Goal: Find specific page/section: Find specific page/section

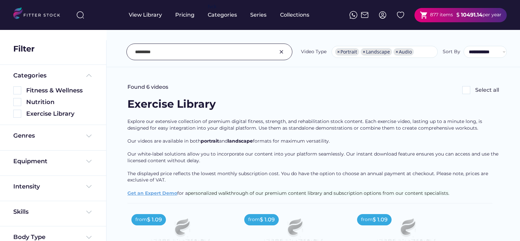
select select "**********"
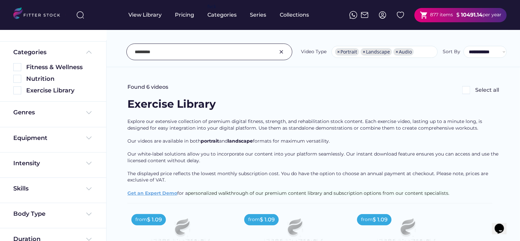
scroll to position [36, 0]
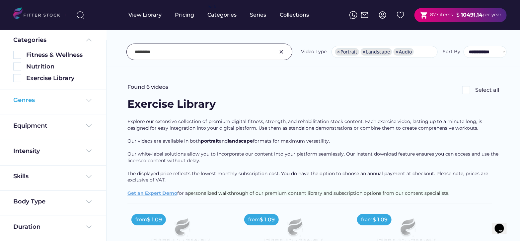
click at [88, 98] on img at bounding box center [89, 100] width 8 height 8
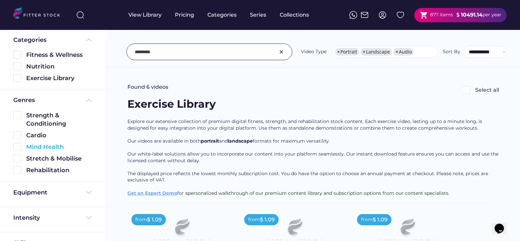
click at [16, 149] on img at bounding box center [17, 147] width 8 height 8
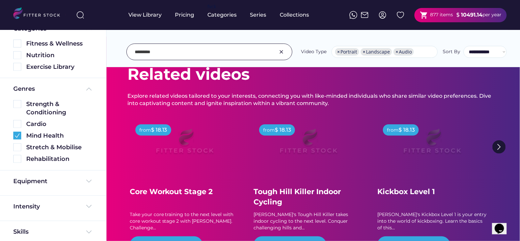
scroll to position [124, 0]
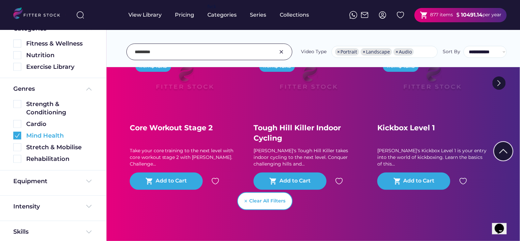
click at [16, 136] on img at bounding box center [17, 135] width 8 height 8
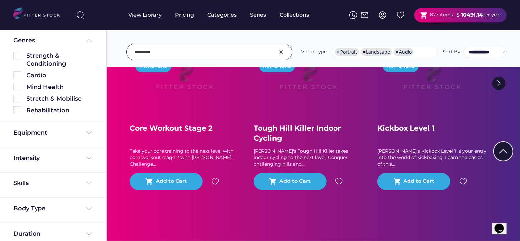
scroll to position [102, 0]
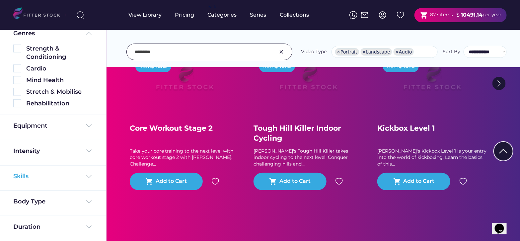
click at [89, 177] on img at bounding box center [89, 176] width 8 height 8
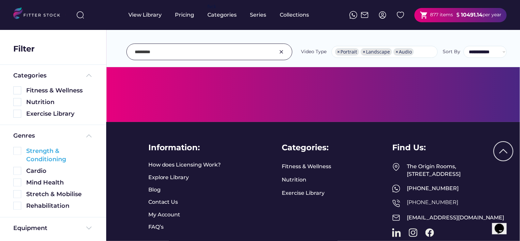
scroll to position [565, 0]
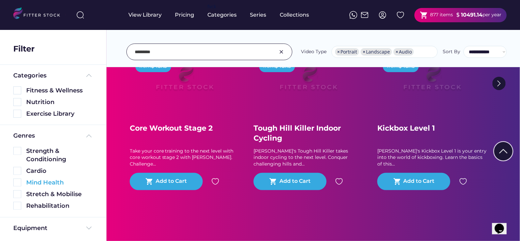
click at [50, 185] on div "Mind Health" at bounding box center [59, 182] width 67 height 8
click at [19, 182] on img at bounding box center [17, 182] width 8 height 8
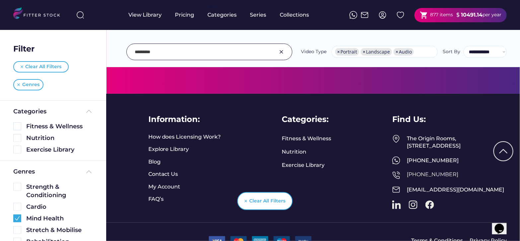
scroll to position [324, 0]
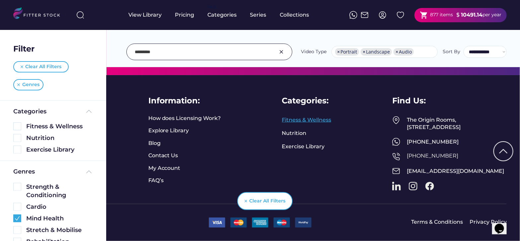
click at [316, 116] on link "Fitness & Wellness" at bounding box center [306, 119] width 49 height 7
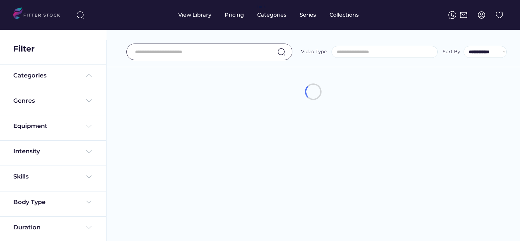
select select
select select "**********"
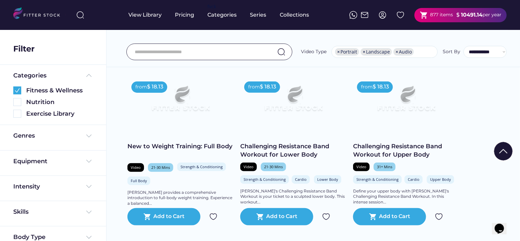
scroll to position [1244, 0]
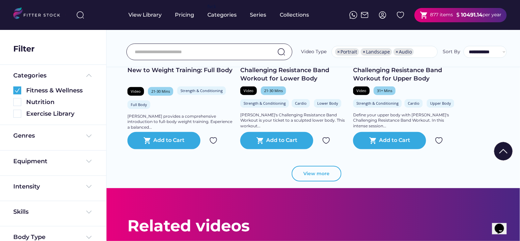
click at [325, 177] on button "View more" at bounding box center [317, 174] width 50 height 16
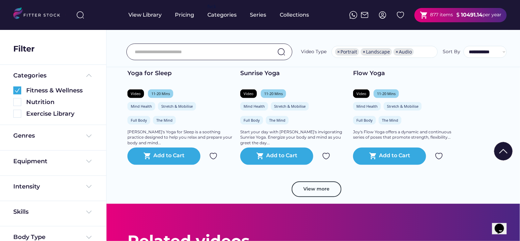
scroll to position [2489, 0]
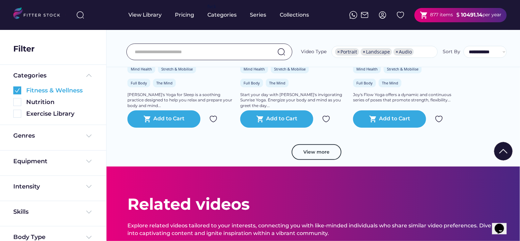
drag, startPoint x: 19, startPoint y: 89, endPoint x: 239, endPoint y: 40, distance: 225.7
click at [18, 89] on img at bounding box center [17, 90] width 8 height 8
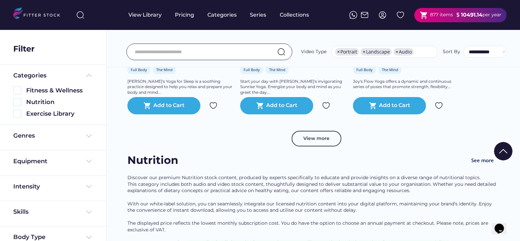
scroll to position [2315, 0]
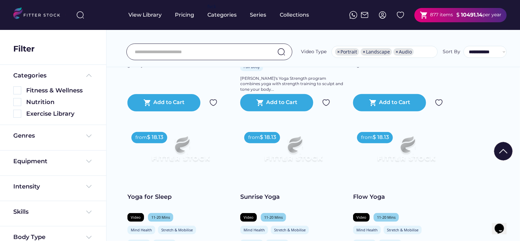
click at [227, 56] on input "input" at bounding box center [201, 52] width 132 height 14
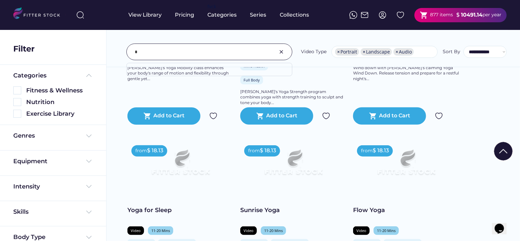
scroll to position [2328, 0]
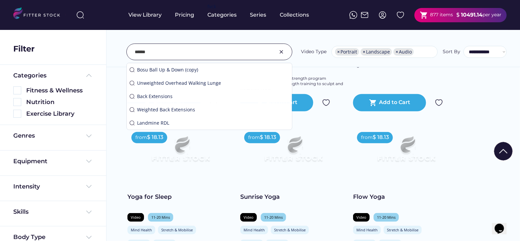
type input "******"
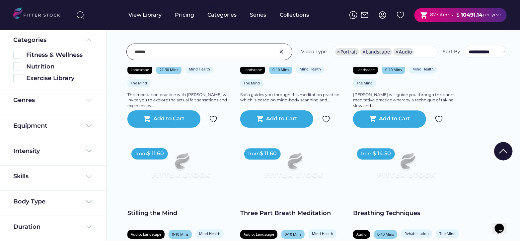
scroll to position [705, 0]
